Goal: Task Accomplishment & Management: Use online tool/utility

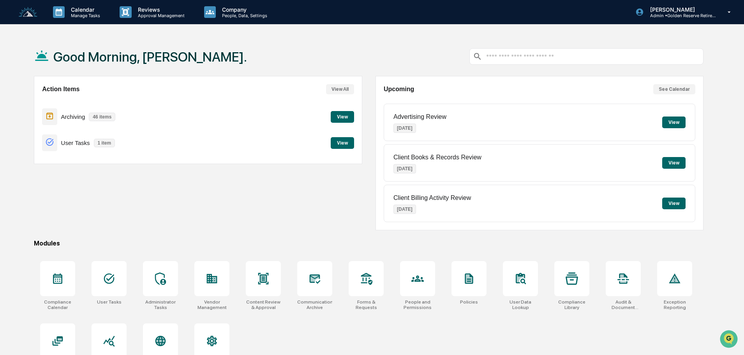
click at [341, 114] on button "View" at bounding box center [342, 117] width 23 height 12
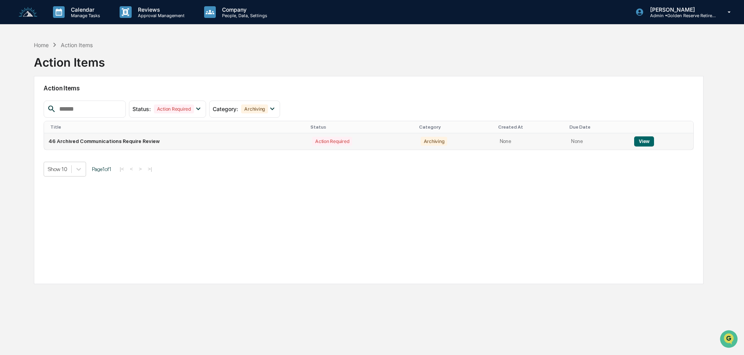
click at [645, 140] on button "View" at bounding box center [644, 141] width 20 height 10
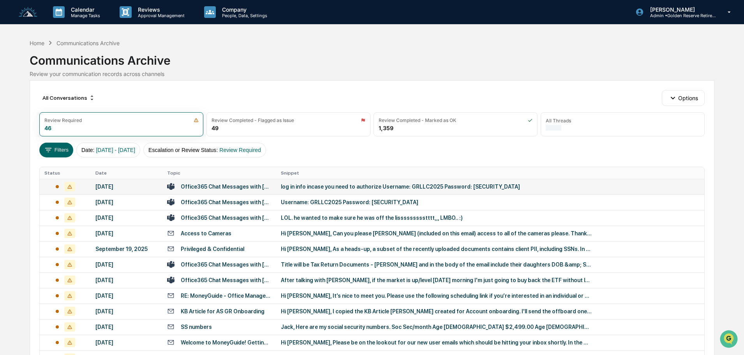
click at [262, 189] on div "Office365 Chat Messages with [PERSON_NAME], [PERSON_NAME] on [DATE]" at bounding box center [226, 186] width 91 height 6
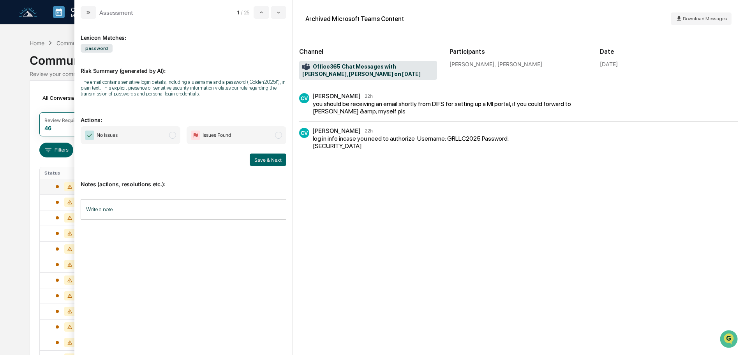
click at [160, 132] on span "No Issues" at bounding box center [131, 135] width 100 height 18
click at [271, 160] on button "Save & Next" at bounding box center [268, 159] width 37 height 12
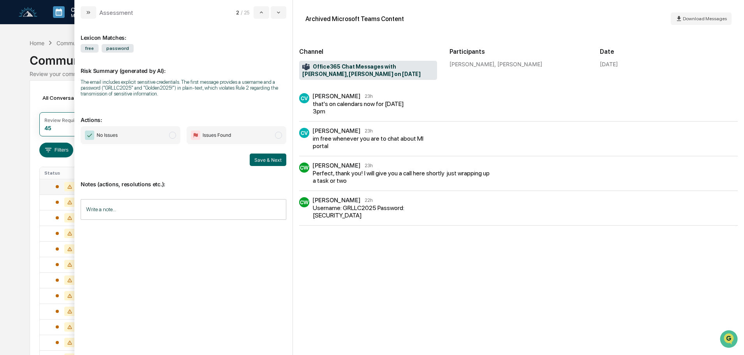
click at [147, 132] on span "No Issues" at bounding box center [131, 135] width 100 height 18
click at [269, 162] on button "Save & Next" at bounding box center [268, 159] width 37 height 12
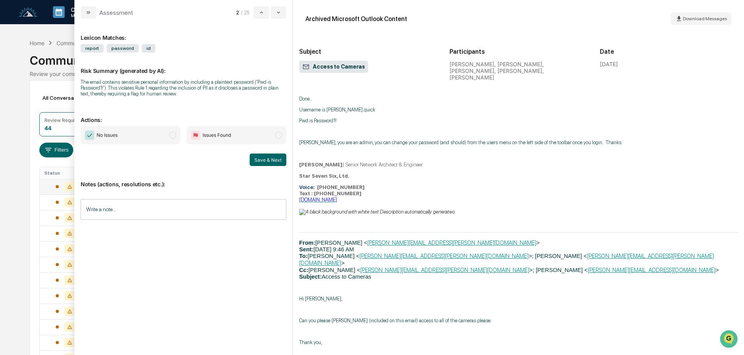
scroll to position [547, 0]
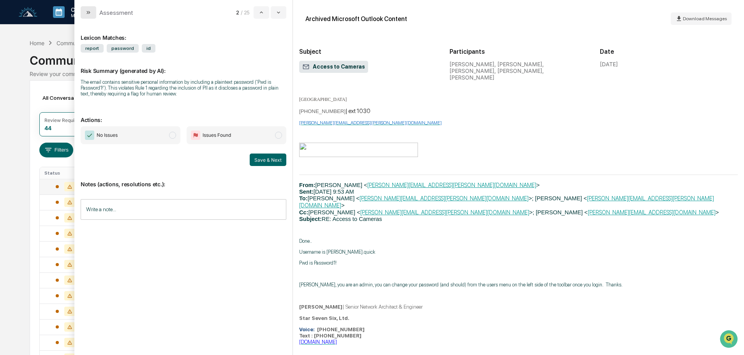
click at [91, 10] on button "modal" at bounding box center [89, 12] width 16 height 12
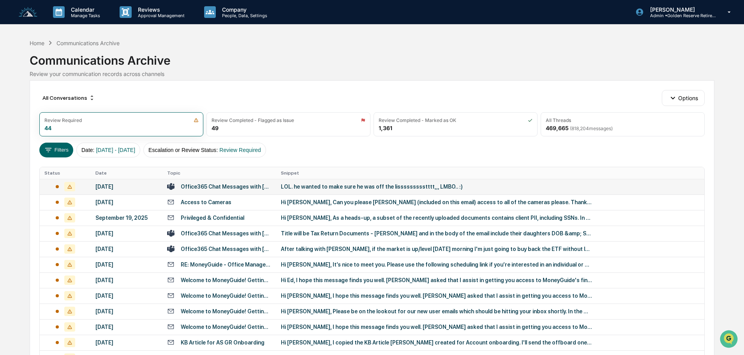
click at [322, 184] on div "LOL. he wanted to make sure he was off the lissssssssstttt,,, LMBO.. :)" at bounding box center [436, 186] width 311 height 6
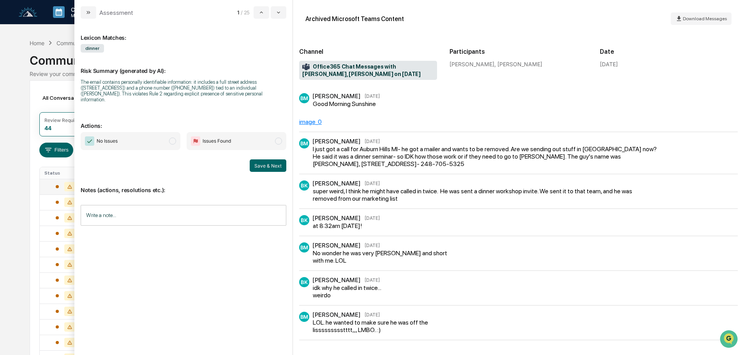
click at [142, 137] on span "No Issues" at bounding box center [131, 141] width 100 height 18
click at [271, 162] on button "Save & Next" at bounding box center [268, 165] width 37 height 12
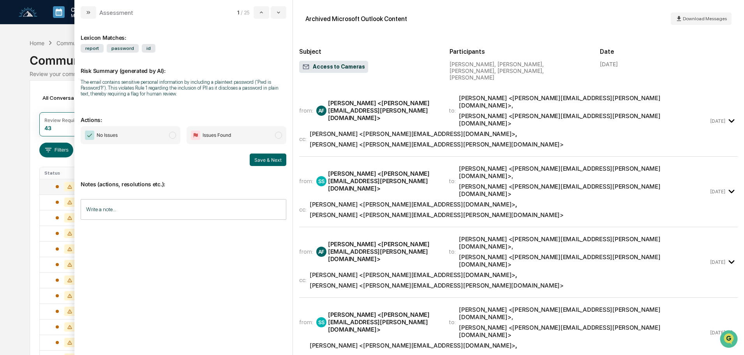
click at [146, 134] on span "No Issues" at bounding box center [131, 135] width 100 height 18
click at [274, 160] on button "Save & Next" at bounding box center [268, 159] width 37 height 12
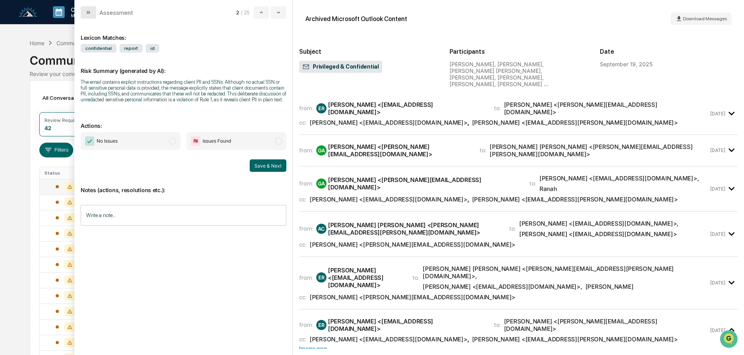
click at [86, 7] on button "modal" at bounding box center [89, 12] width 16 height 12
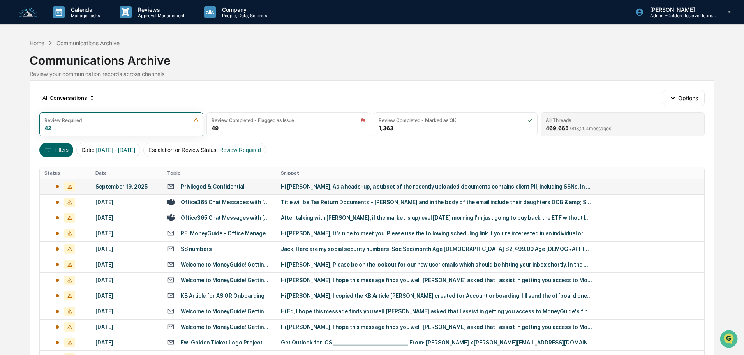
click at [600, 127] on span "( 818,204 messages)" at bounding box center [591, 128] width 43 height 6
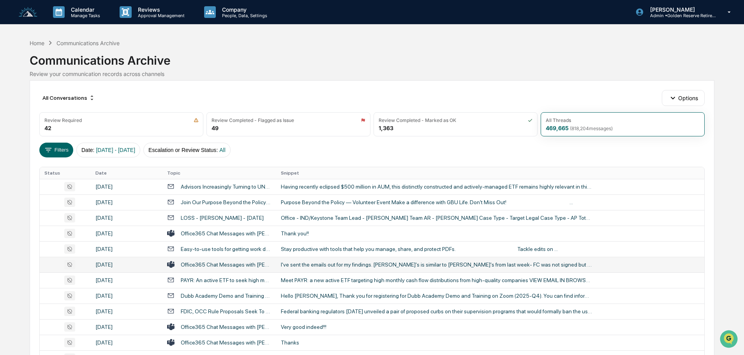
click at [342, 266] on div "I've sent the emails out for my findings. [PERSON_NAME]'s is similar to [PERSON…" at bounding box center [436, 264] width 311 height 6
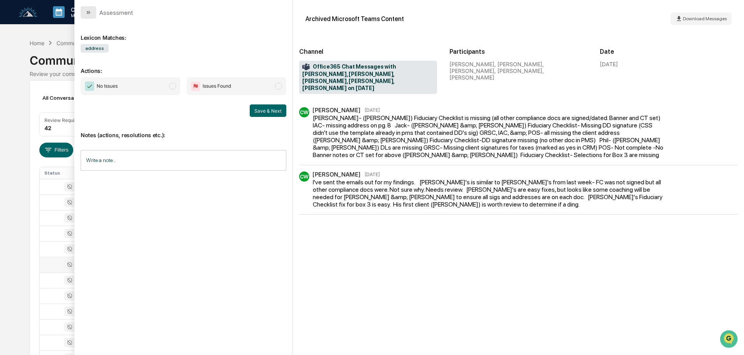
click at [86, 7] on button "modal" at bounding box center [89, 12] width 16 height 12
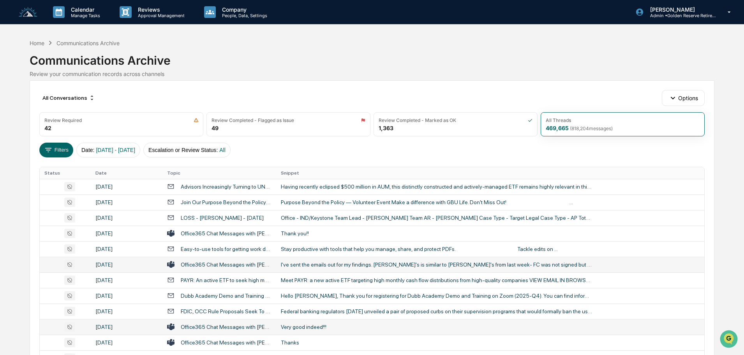
click at [315, 323] on td "Very good indeed!!!" at bounding box center [490, 327] width 428 height 16
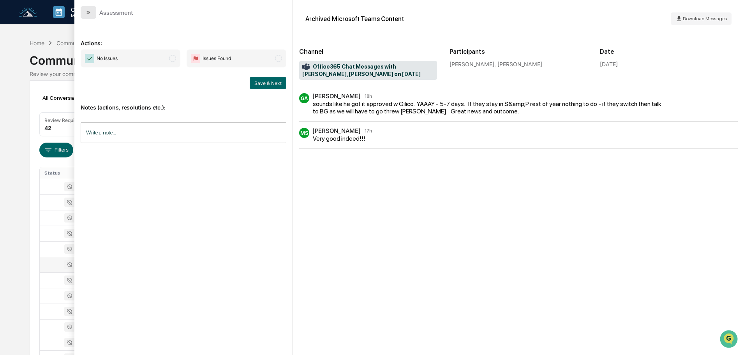
click at [83, 10] on button "modal" at bounding box center [89, 12] width 16 height 12
